Goal: Task Accomplishment & Management: Manage account settings

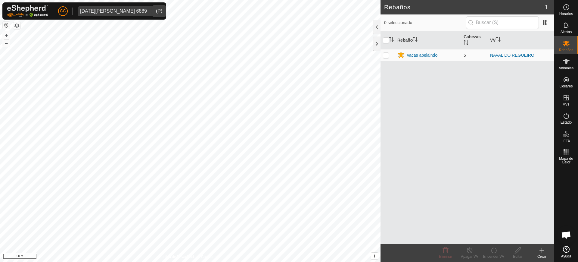
click at [94, 13] on div "[DATE][PERSON_NAME] 6889" at bounding box center [113, 11] width 67 height 5
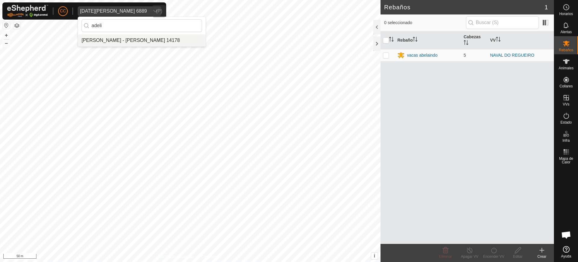
type input "adeli"
click at [125, 39] on li "[PERSON_NAME] - [PERSON_NAME] 14178" at bounding box center [142, 40] width 128 height 12
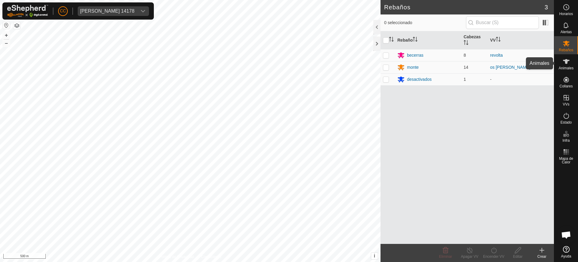
click at [561, 66] on span "Animales" at bounding box center [566, 68] width 15 height 4
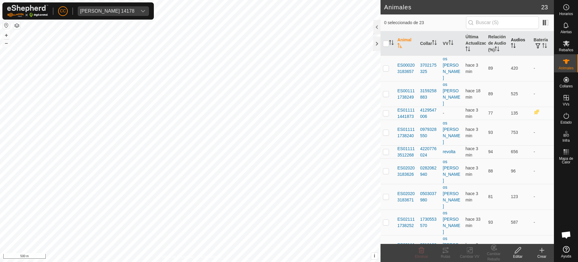
click at [515, 48] on icon "Activar para ordenar" at bounding box center [515, 45] width 1 height 5
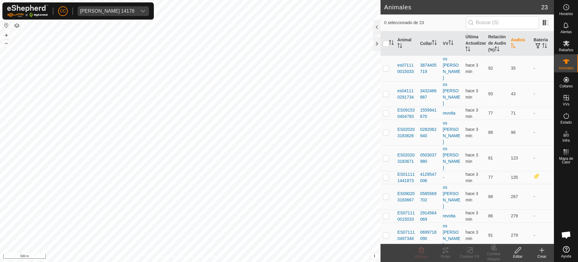
click at [511, 48] on icon "Activar para ordenar" at bounding box center [513, 45] width 5 height 5
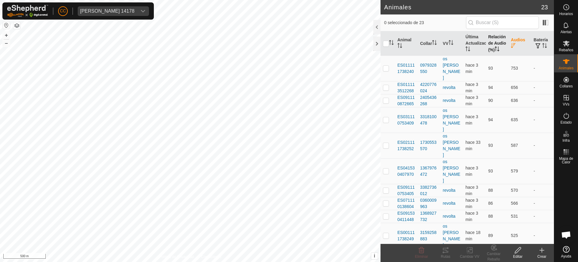
click at [492, 50] on th "Relación de Audio (%)" at bounding box center [497, 43] width 23 height 24
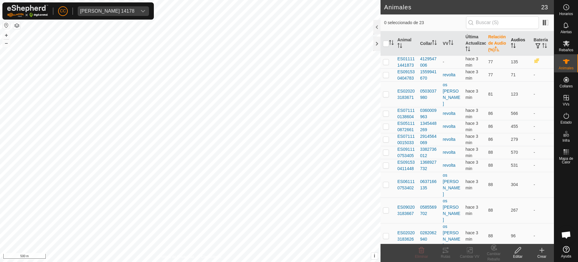
click at [492, 50] on th "Relación de Audio (%)" at bounding box center [497, 43] width 23 height 24
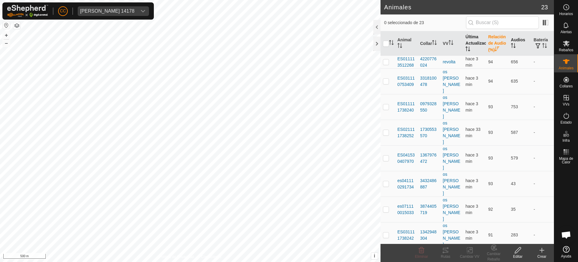
click at [468, 48] on th "Última Actualización" at bounding box center [474, 43] width 23 height 24
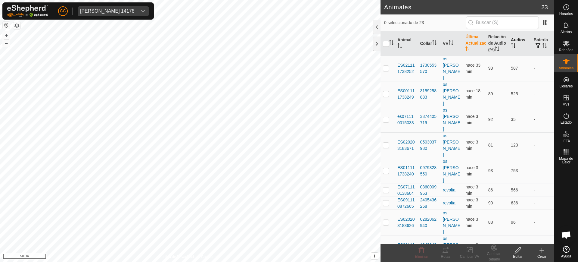
click at [468, 48] on th "Última Actualización" at bounding box center [474, 43] width 23 height 24
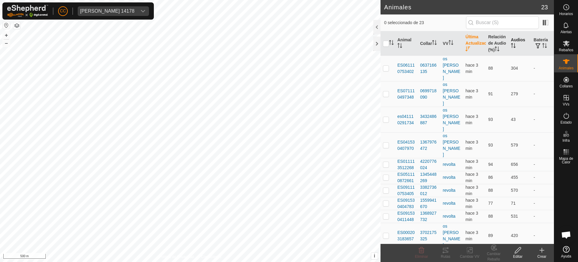
click at [468, 48] on th "Última Actualización" at bounding box center [474, 43] width 23 height 24
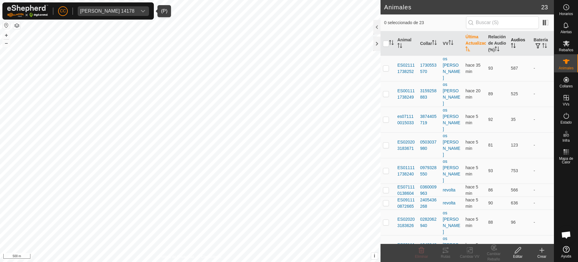
click at [105, 11] on div "[PERSON_NAME] 14178" at bounding box center [107, 11] width 55 height 5
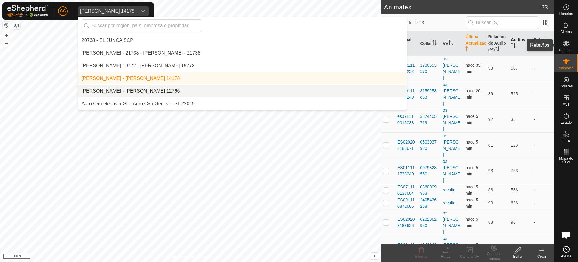
click at [570, 46] on es-mob-svg-icon at bounding box center [566, 44] width 11 height 10
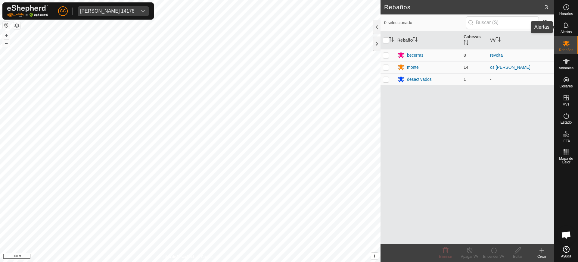
click at [566, 29] on icon at bounding box center [566, 25] width 7 height 7
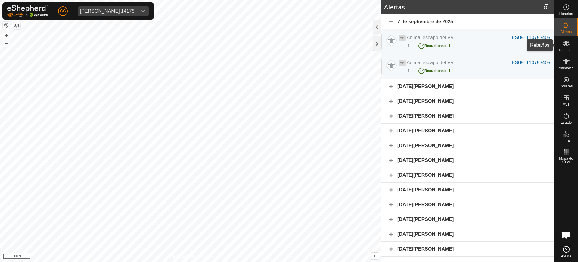
click at [565, 42] on icon at bounding box center [566, 44] width 7 height 6
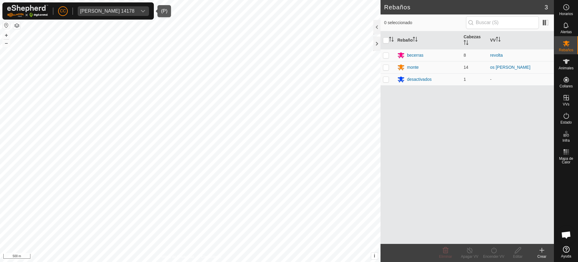
click at [132, 14] on span "[PERSON_NAME] 14178" at bounding box center [107, 11] width 59 height 10
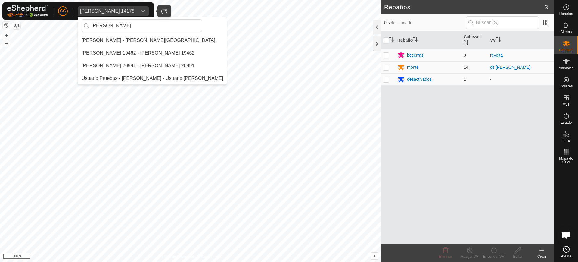
type input "[PERSON_NAME]"
click at [112, 39] on li "[PERSON_NAME] - [PERSON_NAME][GEOGRAPHIC_DATA]" at bounding box center [152, 40] width 149 height 12
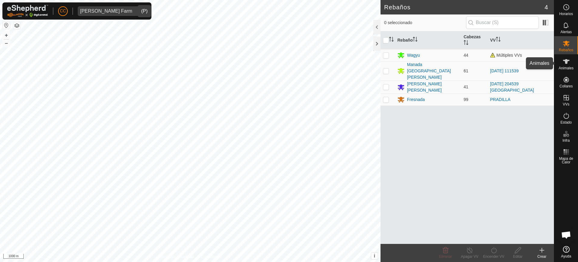
click at [565, 65] on icon at bounding box center [566, 61] width 7 height 7
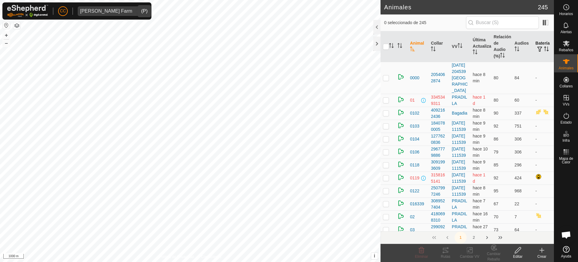
click at [544, 47] on icon "Activar para ordenar" at bounding box center [545, 46] width 2 height 1
drag, startPoint x: 540, startPoint y: 48, endPoint x: 542, endPoint y: 55, distance: 6.9
click at [544, 48] on icon "Activar para ordenar" at bounding box center [546, 48] width 5 height 5
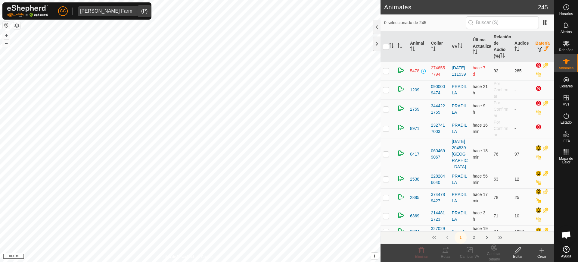
drag, startPoint x: 440, startPoint y: 133, endPoint x: 431, endPoint y: 69, distance: 64.5
click at [512, 131] on td "-" at bounding box center [522, 128] width 21 height 19
drag, startPoint x: 444, startPoint y: 131, endPoint x: 432, endPoint y: 79, distance: 53.6
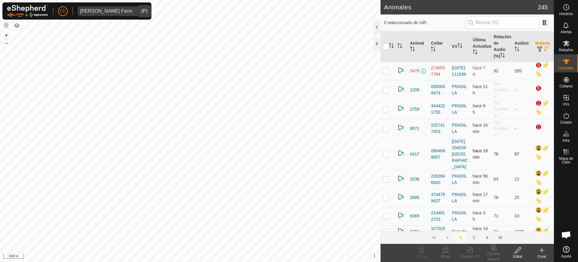
click at [425, 146] on td "0417" at bounding box center [418, 154] width 21 height 32
click at [485, 23] on input "text" at bounding box center [502, 22] width 73 height 13
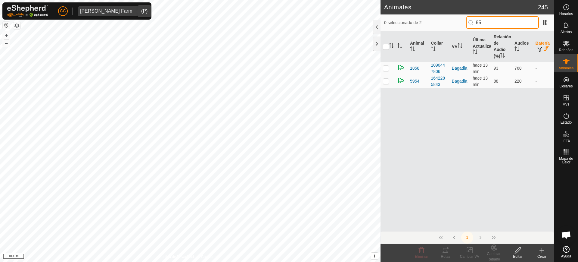
type input "8"
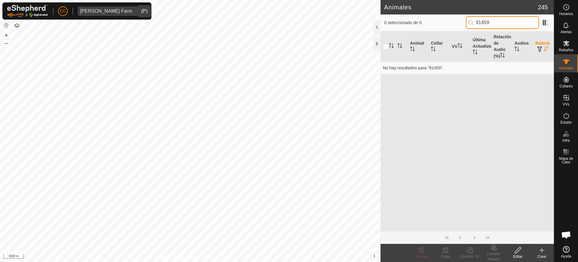
type input "91459"
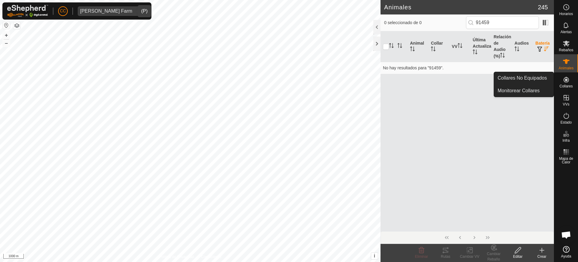
click at [569, 79] on icon at bounding box center [566, 79] width 5 height 5
click at [543, 78] on link "Collares No Equipados" at bounding box center [524, 78] width 60 height 12
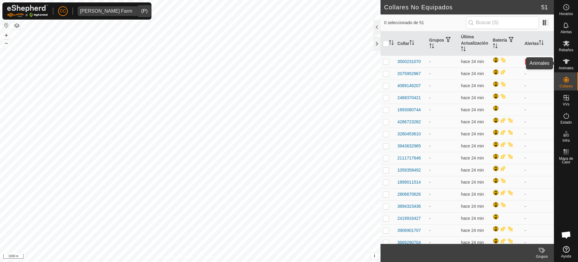
click at [569, 61] on icon at bounding box center [566, 61] width 7 height 7
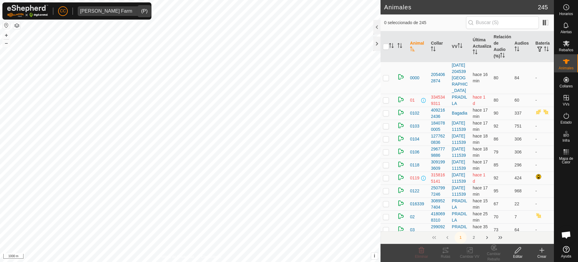
click at [473, 51] on icon "Activar para ordenar" at bounding box center [475, 51] width 5 height 5
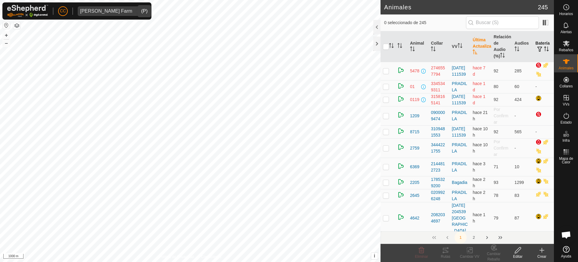
click at [545, 47] on icon "Activar para ordenar" at bounding box center [545, 48] width 1 height 5
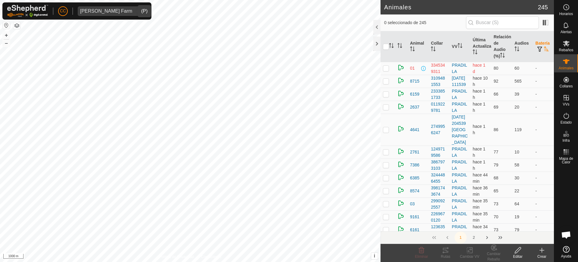
click at [544, 47] on icon "Activar para ordenar" at bounding box center [546, 48] width 5 height 5
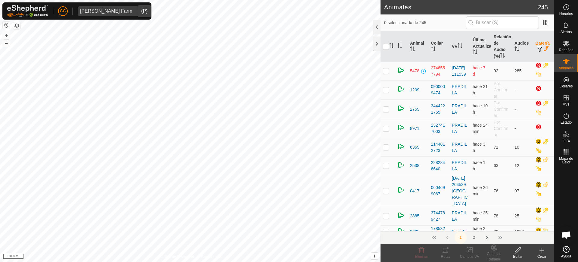
drag, startPoint x: 442, startPoint y: 74, endPoint x: 428, endPoint y: 67, distance: 15.5
click at [429, 67] on td "2746557794" at bounding box center [439, 71] width 21 height 18
copy div "2746557794"
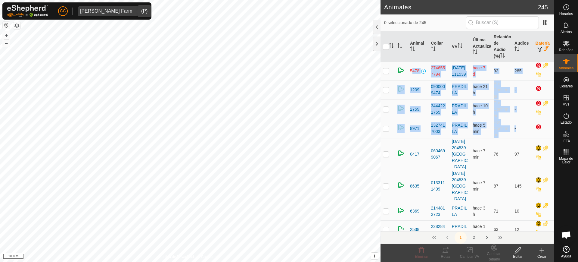
drag, startPoint x: 409, startPoint y: 67, endPoint x: 539, endPoint y: 133, distance: 145.8
copy tbody "5478 2746557794 [DATE] 111539 hace 7 d 92 285 1209 0900009474 [PERSON_NAME] hac…"
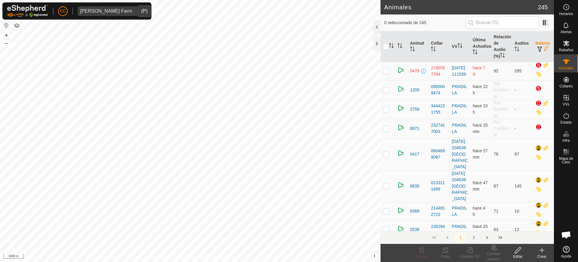
click at [540, 252] on icon at bounding box center [542, 249] width 7 height 7
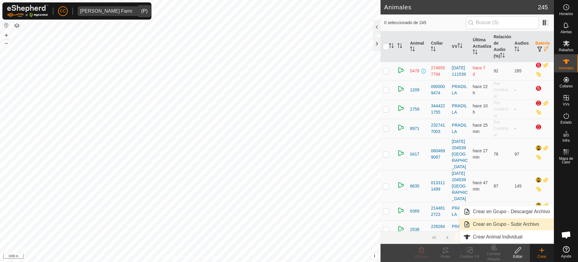
click at [504, 222] on link "Crear en Grupo - Subir Archivo" at bounding box center [507, 224] width 94 height 12
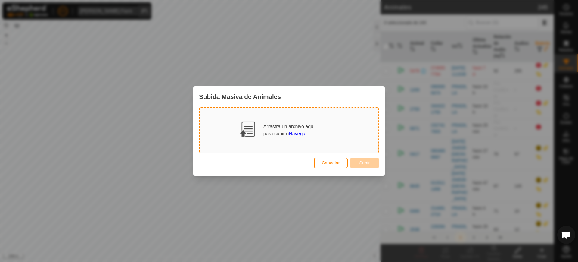
click at [294, 133] on span "Navegar" at bounding box center [298, 133] width 18 height 5
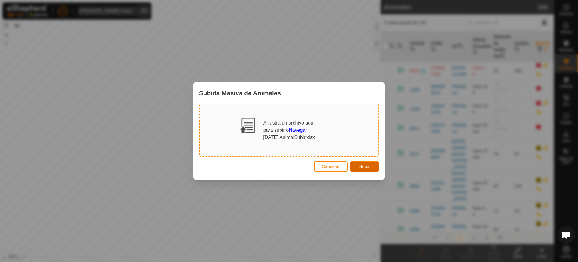
click at [361, 167] on span "Subir" at bounding box center [364, 166] width 11 height 5
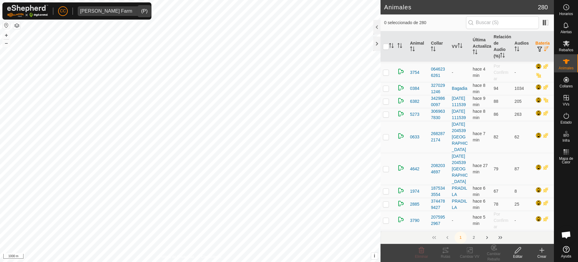
scroll to position [293, 0]
click at [458, 41] on th "VV" at bounding box center [460, 46] width 21 height 31
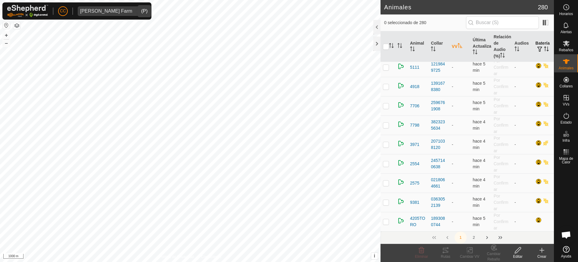
scroll to position [0, 0]
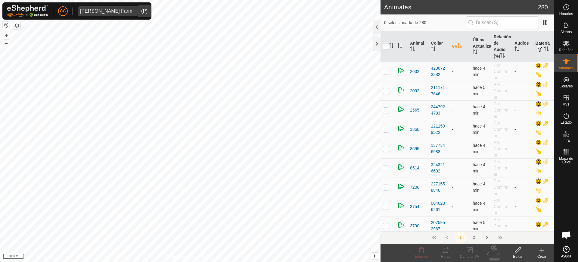
click at [458, 41] on th "VV" at bounding box center [460, 46] width 21 height 31
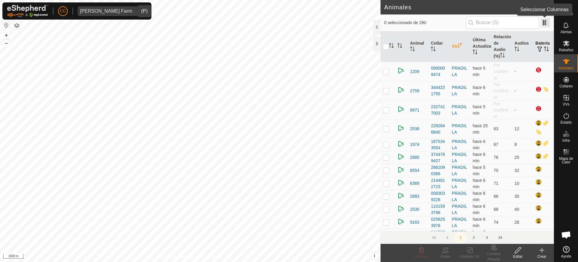
click at [549, 25] on span at bounding box center [546, 23] width 10 height 10
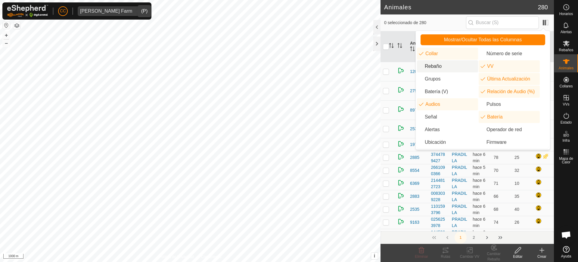
click at [448, 67] on li "Rebaño" at bounding box center [447, 66] width 61 height 12
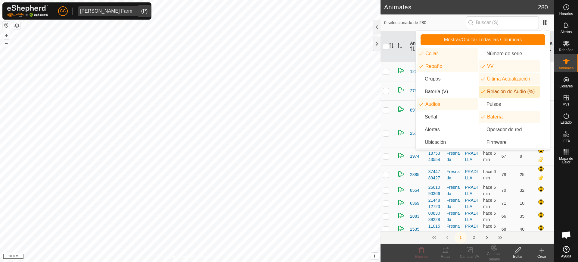
click at [488, 88] on li "Relación de Audio (%)" at bounding box center [509, 92] width 61 height 12
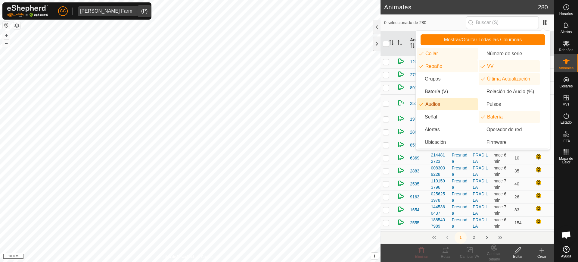
click at [458, 104] on li "Audios" at bounding box center [447, 104] width 61 height 12
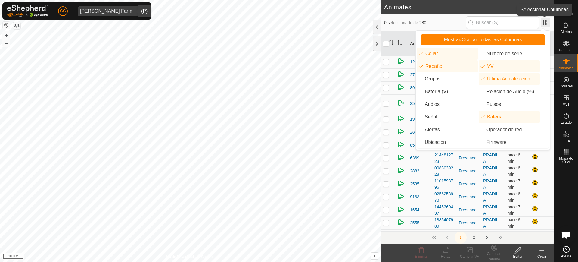
click at [545, 22] on span at bounding box center [546, 23] width 10 height 10
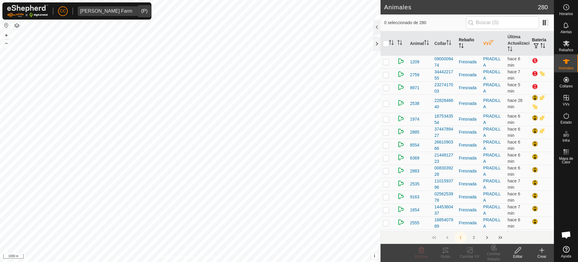
click at [457, 43] on th "Rebaño" at bounding box center [469, 43] width 24 height 24
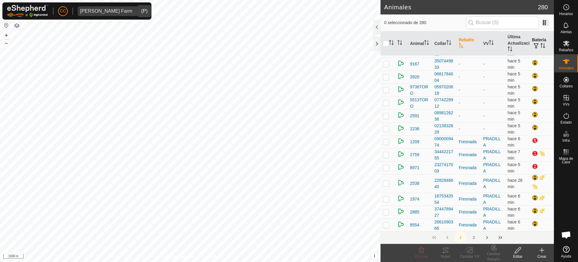
scroll to position [414, 0]
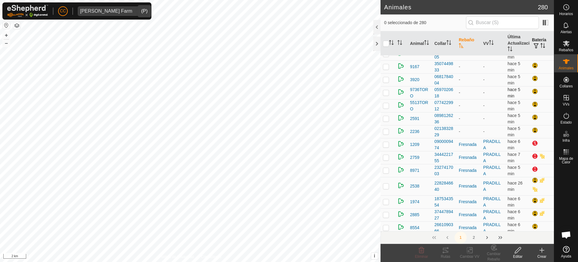
click at [388, 94] on p-checkbox at bounding box center [386, 92] width 6 height 5
checkbox input "true"
click at [387, 105] on p-checkbox at bounding box center [386, 105] width 6 height 5
checkbox input "true"
click at [387, 113] on td at bounding box center [388, 118] width 14 height 13
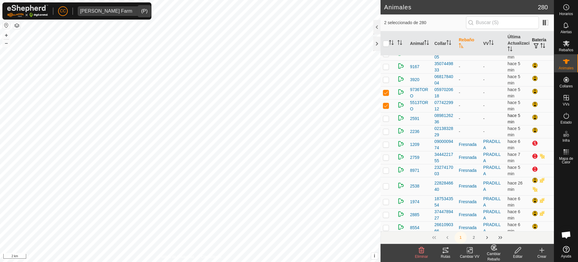
checkbox input "true"
click at [122, 13] on span "[PERSON_NAME] Farm" at bounding box center [106, 11] width 57 height 10
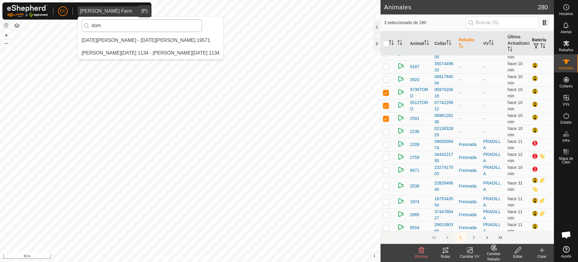
scroll to position [0, 0]
type input "doming"
click at [134, 39] on div "[DATE][PERSON_NAME] - [DATE][PERSON_NAME] 19571" at bounding box center [146, 40] width 129 height 7
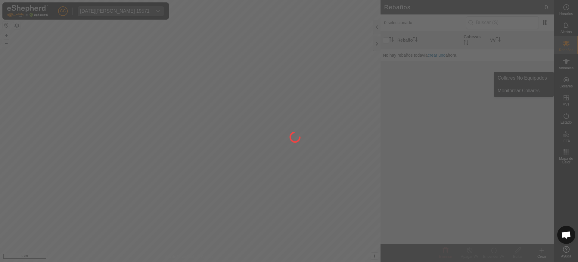
click at [570, 85] on div at bounding box center [289, 131] width 578 height 262
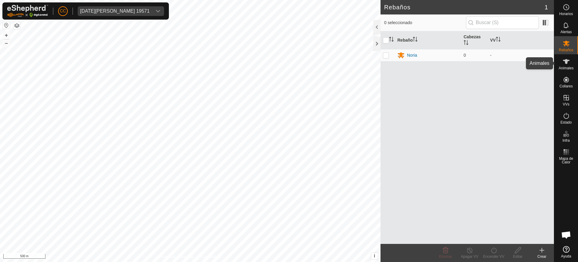
click at [572, 67] on span "Animales" at bounding box center [566, 68] width 15 height 4
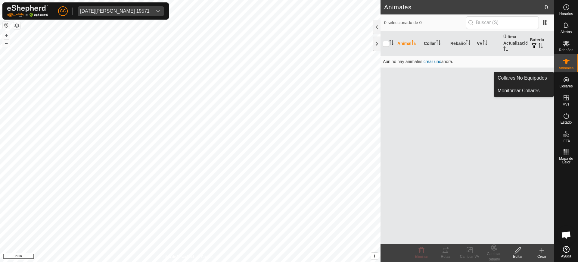
click at [565, 84] on span "Collares" at bounding box center [566, 86] width 13 height 4
click at [531, 77] on link "Collares No Equipados" at bounding box center [524, 78] width 60 height 12
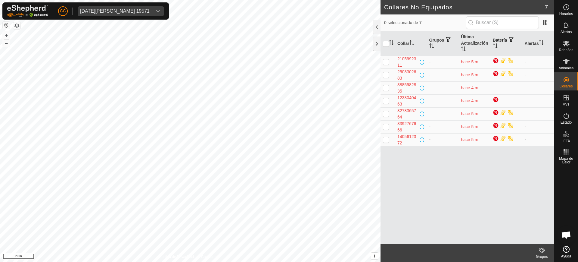
click at [497, 45] on icon "Activar para ordenar" at bounding box center [496, 45] width 1 height 5
click at [150, 9] on div "[DATE][PERSON_NAME] 19571" at bounding box center [115, 11] width 70 height 5
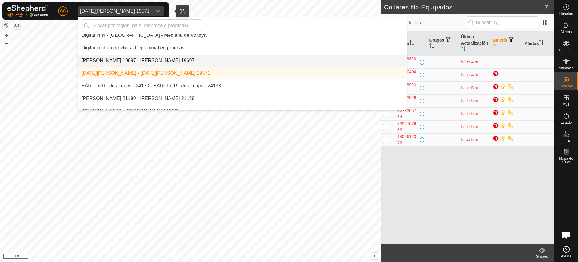
scroll to position [1252, 0]
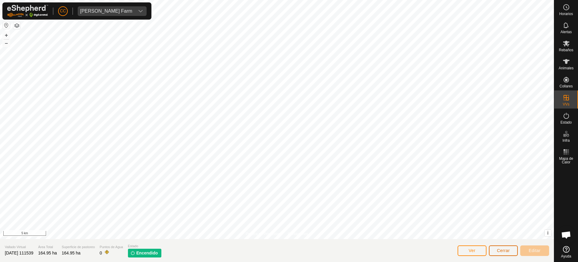
click at [508, 246] on button "Cerrar" at bounding box center [503, 250] width 29 height 11
click at [511, 253] on button "Cerrar" at bounding box center [503, 250] width 29 height 11
click at [569, 50] on span "Rebaños" at bounding box center [566, 50] width 14 height 4
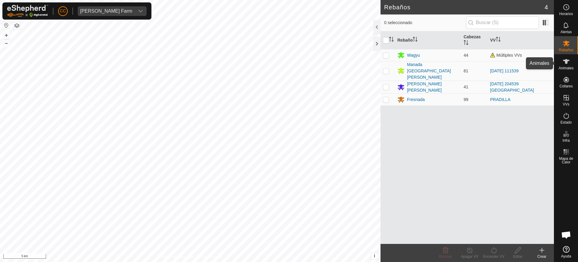
click at [570, 62] on icon at bounding box center [566, 61] width 7 height 7
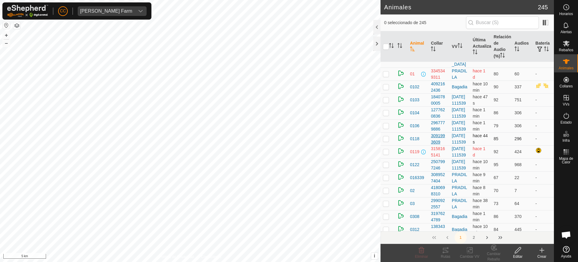
scroll to position [38, 0]
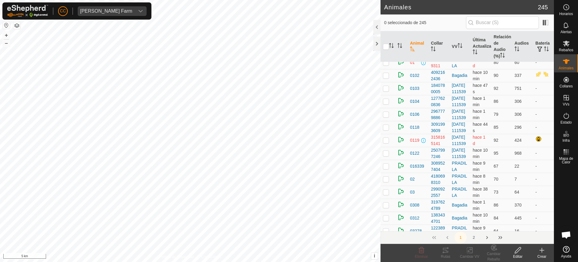
click at [543, 252] on icon at bounding box center [542, 249] width 7 height 7
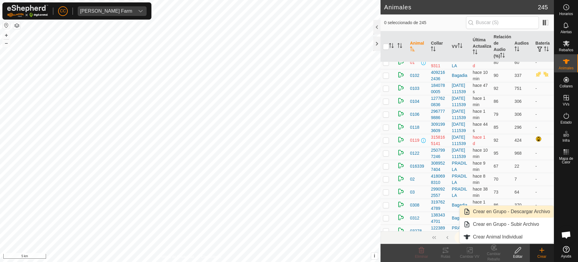
click at [517, 209] on link "Crear en Grupo - Descargar Archivo" at bounding box center [507, 211] width 94 height 12
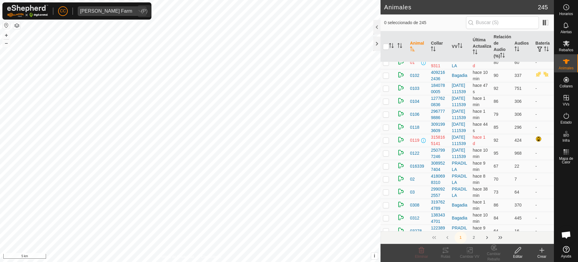
click at [114, 11] on div "[PERSON_NAME] Farm" at bounding box center [106, 11] width 52 height 5
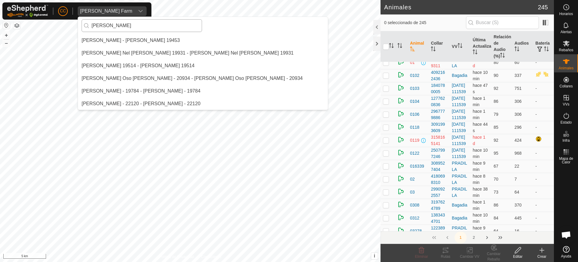
scroll to position [0, 0]
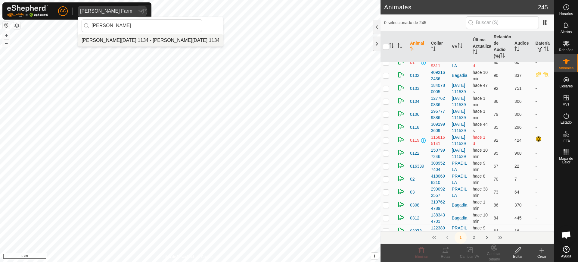
type input "jose domi"
click at [109, 38] on li "[PERSON_NAME][DATE] 1134 - [PERSON_NAME][DATE] 1134" at bounding box center [150, 40] width 145 height 12
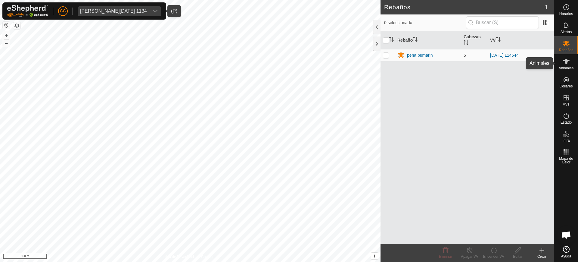
click at [570, 66] on span "Animales" at bounding box center [566, 68] width 15 height 4
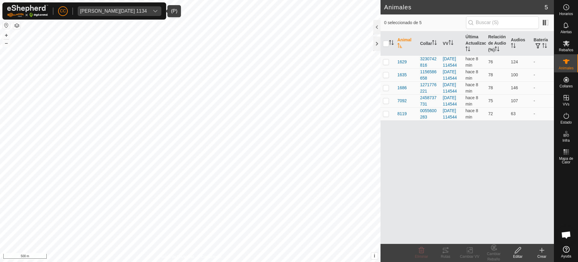
click at [5, 25] on button "button" at bounding box center [6, 25] width 7 height 7
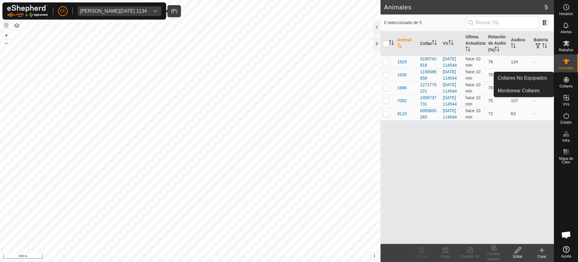
click at [563, 82] on icon at bounding box center [566, 79] width 7 height 7
click at [532, 75] on link "Collares No Equipados" at bounding box center [524, 78] width 60 height 12
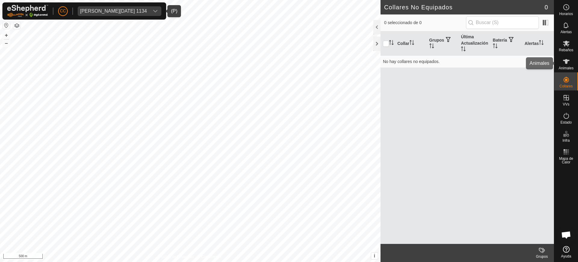
click at [571, 62] on es-animals-svg-icon at bounding box center [566, 62] width 11 height 10
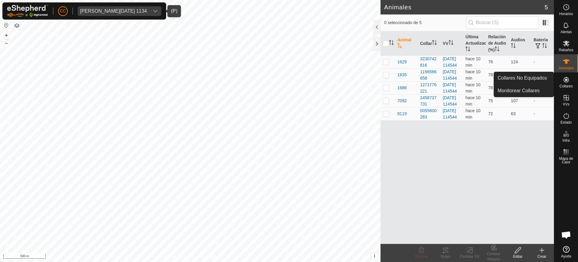
click at [570, 78] on es-neckbands-svg-icon at bounding box center [566, 80] width 11 height 10
click at [568, 82] on icon at bounding box center [566, 79] width 5 height 5
click at [566, 83] on icon at bounding box center [566, 79] width 7 height 7
click at [541, 78] on link "Collares No Equipados" at bounding box center [524, 78] width 60 height 12
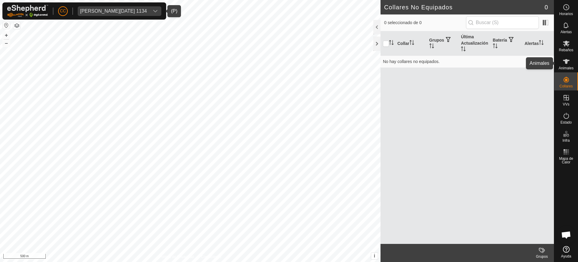
click at [565, 59] on icon at bounding box center [566, 61] width 7 height 7
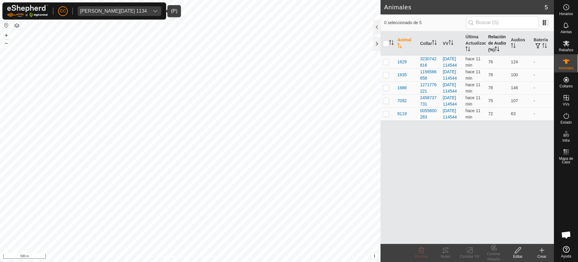
click at [499, 45] on th "Relación de Audio (%)" at bounding box center [497, 43] width 23 height 24
click at [498, 46] on icon "Activar para ordenar" at bounding box center [497, 48] width 5 height 5
